Goal: Task Accomplishment & Management: Complete application form

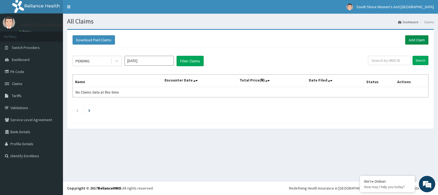
click at [412, 44] on link "Add Claim" at bounding box center [416, 39] width 23 height 9
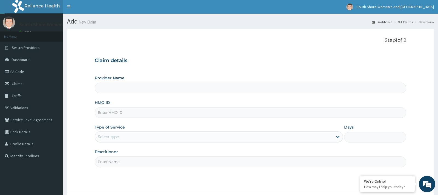
type input "South Shore Women's And [GEOGRAPHIC_DATA]- VI"
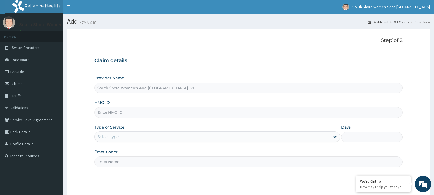
click at [138, 94] on div "Provider Name South Shore Women's And Childrens Hospital- VI HMO ID Type of Ser…" at bounding box center [248, 121] width 308 height 92
click at [139, 91] on input "South Shore Women's And Childrens Hospital- VI" at bounding box center [248, 88] width 308 height 11
click at [117, 113] on input "HMO ID" at bounding box center [248, 112] width 308 height 11
paste input "EPS/10003/C"
click at [134, 113] on input "EPS/10003/C" at bounding box center [248, 112] width 308 height 11
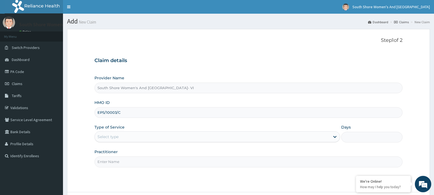
type input "EPS/10003/C"
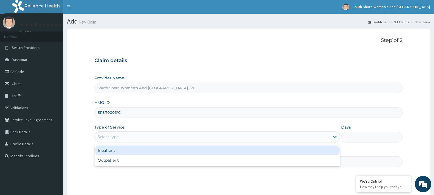
click at [118, 138] on div "Select type" at bounding box center [108, 136] width 21 height 5
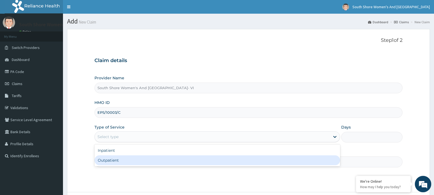
click at [109, 162] on div "Outpatient" at bounding box center [216, 161] width 245 height 10
type input "1"
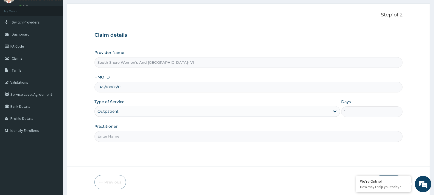
scroll to position [46, 0]
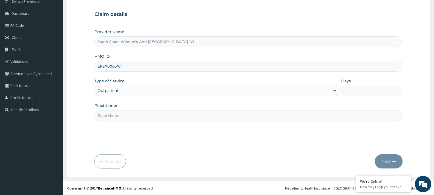
click at [119, 116] on input "Practitioner" at bounding box center [248, 115] width 308 height 11
type input "b"
type input "BEKE"
click at [393, 163] on icon "button" at bounding box center [394, 162] width 4 height 4
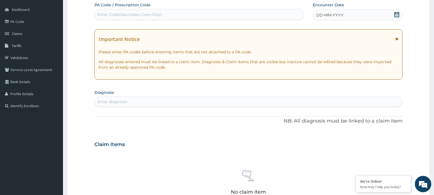
scroll to position [74, 0]
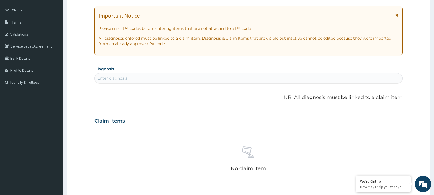
click at [157, 73] on div "Enter diagnosis" at bounding box center [248, 78] width 308 height 10
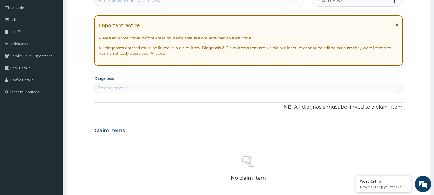
scroll to position [0, 0]
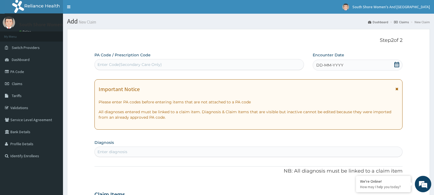
click at [144, 66] on div "Enter Code(Secondary Care Only)" at bounding box center [130, 64] width 64 height 5
paste input "PA/BB570E"
type input "PA/BB570E"
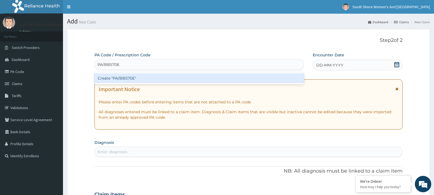
click at [210, 81] on div "Create "PA/BB570E"" at bounding box center [199, 78] width 210 height 10
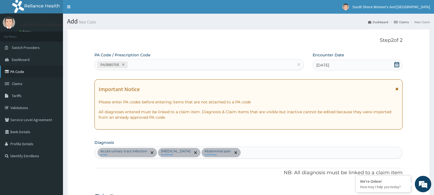
click at [18, 72] on link "PA Code" at bounding box center [31, 72] width 63 height 12
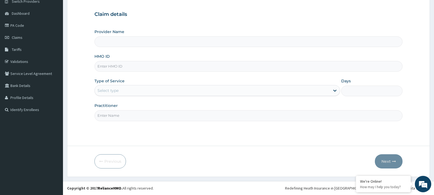
type input "South Shore Women's And Childrens Hospital- VI"
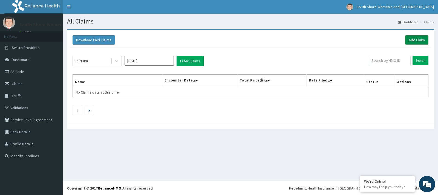
click at [410, 38] on link "Add Claim" at bounding box center [416, 39] width 23 height 9
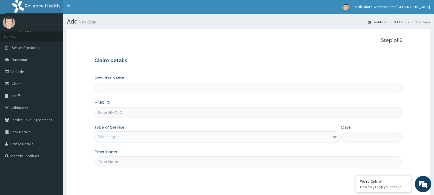
type input "South Shore Women's And [GEOGRAPHIC_DATA]- VI"
click at [125, 111] on input "HMO ID" at bounding box center [248, 112] width 308 height 11
paste input "EPS/10003/C"
type input "EPS/10003/C"
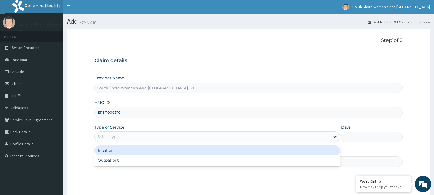
click at [136, 138] on div "Select type" at bounding box center [212, 137] width 235 height 9
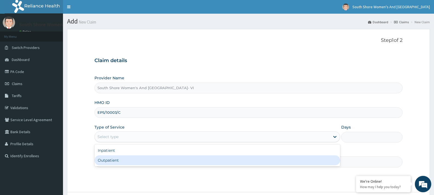
click at [125, 165] on div "Outpatient" at bounding box center [216, 161] width 245 height 10
type input "1"
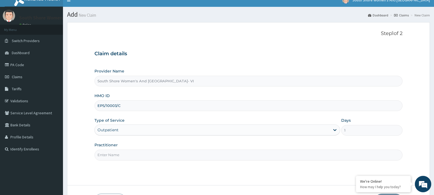
scroll to position [46, 0]
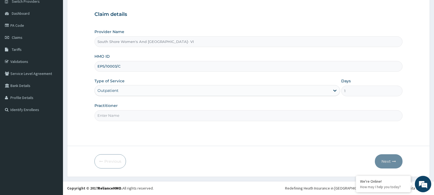
click at [136, 117] on input "Practitioner" at bounding box center [248, 115] width 308 height 11
click at [135, 117] on input "Practitioner" at bounding box center [248, 115] width 308 height 11
click at [285, 128] on div "Step 1 of 2 Claim details Provider Name South Shore Women's And Childrens Hospi…" at bounding box center [248, 64] width 308 height 147
click at [152, 116] on input "Practitioner" at bounding box center [248, 115] width 308 height 11
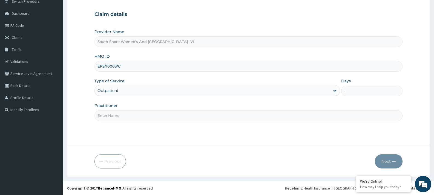
click at [149, 116] on input "Practitioner" at bounding box center [248, 115] width 308 height 11
click at [148, 116] on input "Practitioner" at bounding box center [248, 115] width 308 height 11
click at [140, 114] on input "Practitioner" at bounding box center [248, 115] width 308 height 11
type input "BEKE"
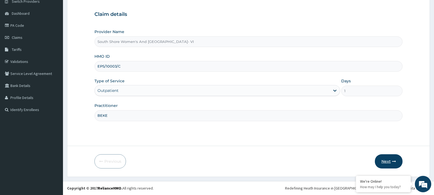
click at [390, 162] on button "Next" at bounding box center [389, 161] width 28 height 14
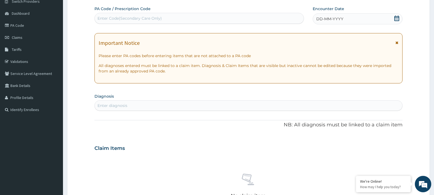
click at [127, 18] on div "Enter Code(Secondary Care Only)" at bounding box center [130, 18] width 64 height 5
paste input "PA/BB570E"
type input "PA/BB570E"
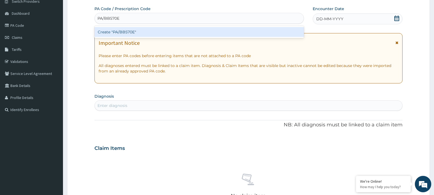
click at [120, 31] on div "Create "PA/BB570E"" at bounding box center [199, 32] width 210 height 10
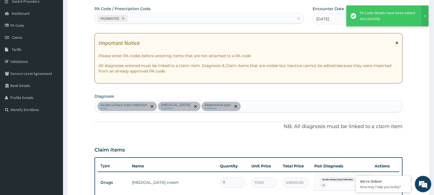
scroll to position [189, 0]
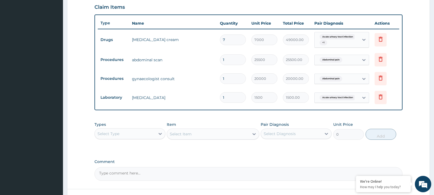
drag, startPoint x: 228, startPoint y: 41, endPoint x: 215, endPoint y: 41, distance: 12.9
click at [215, 41] on tr "Drugs canesten cream 7 7000 49000.00 Acute urinary tract infection + 1 Delete" at bounding box center [249, 39] width 302 height 21
type input "2"
type input "14000.00"
type input "2"
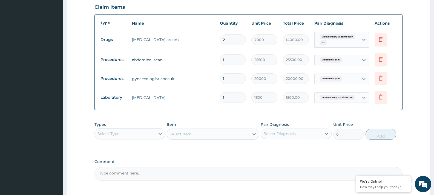
click at [201, 36] on td "canesten cream" at bounding box center [173, 39] width 88 height 11
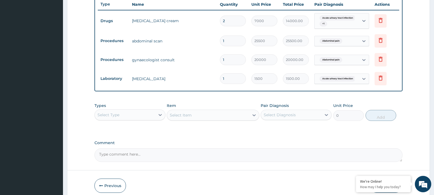
scroll to position [233, 0]
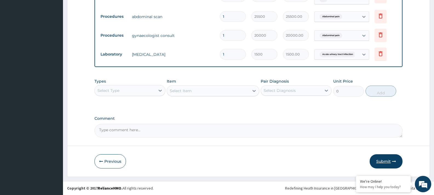
click at [383, 162] on button "Submit" at bounding box center [386, 161] width 33 height 14
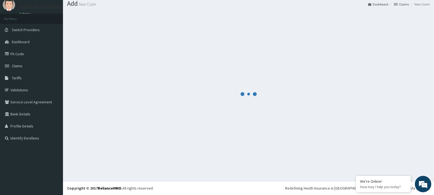
scroll to position [18, 0]
